Goal: Task Accomplishment & Management: Manage account settings

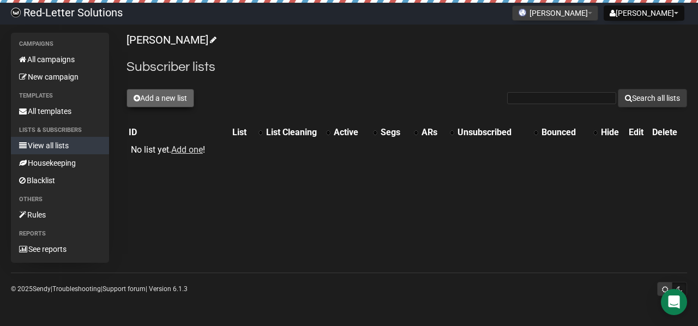
click at [169, 102] on button "Add a new list" at bounding box center [161, 98] width 68 height 19
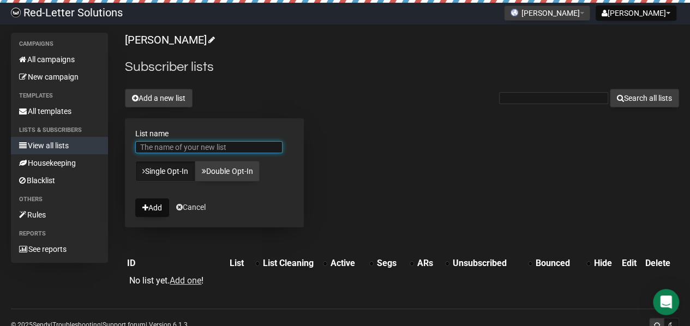
click at [245, 150] on input "List name" at bounding box center [208, 147] width 147 height 12
type input "Central AR"
click at [135, 199] on button "Add" at bounding box center [152, 208] width 34 height 19
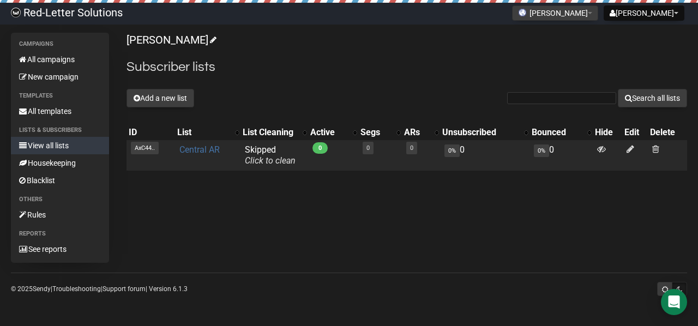
click at [207, 153] on link "Central AR" at bounding box center [200, 150] width 40 height 10
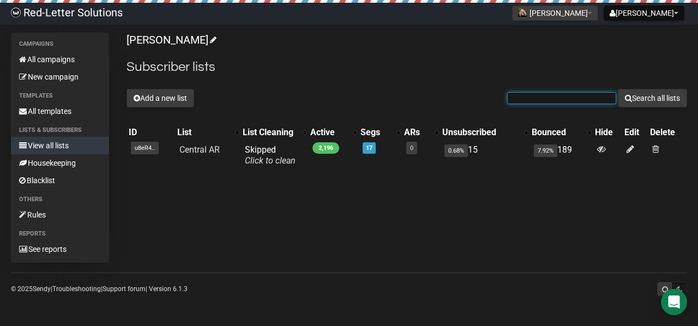
click at [530, 95] on input "text" at bounding box center [561, 98] width 109 height 12
type input "alice"
click at [618, 89] on button "Search all lists" at bounding box center [652, 98] width 69 height 19
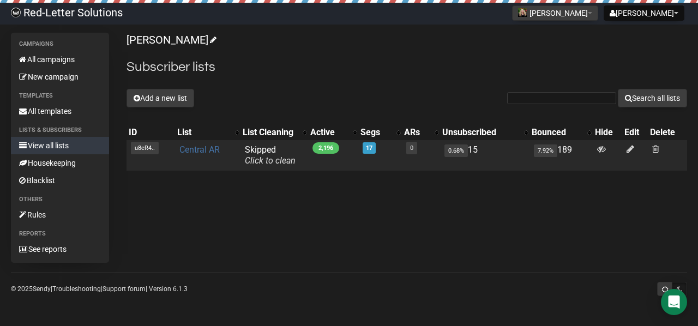
click at [203, 151] on link "Central AR" at bounding box center [200, 150] width 40 height 10
